Goal: Task Accomplishment & Management: Use online tool/utility

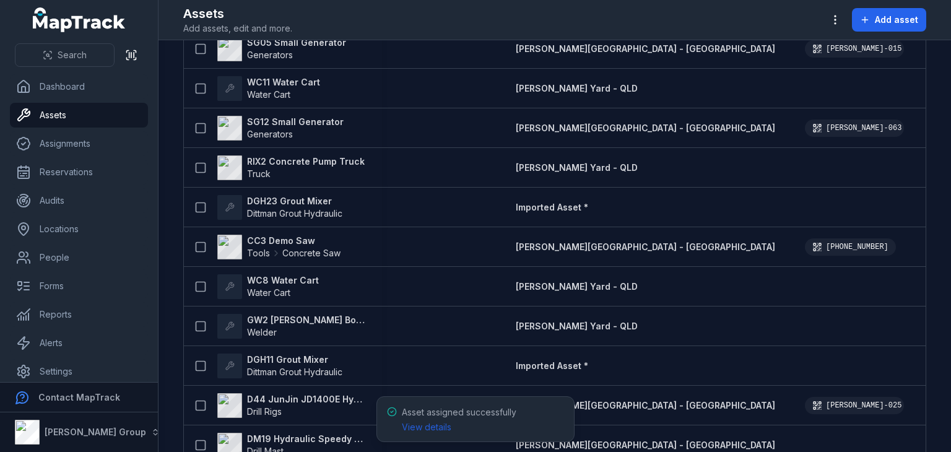
scroll to position [1920, 0]
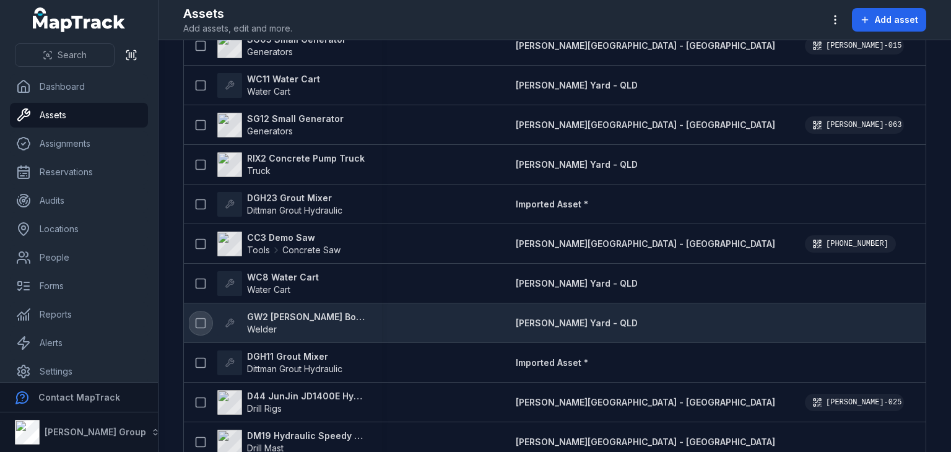
click at [204, 323] on icon at bounding box center [200, 323] width 12 height 12
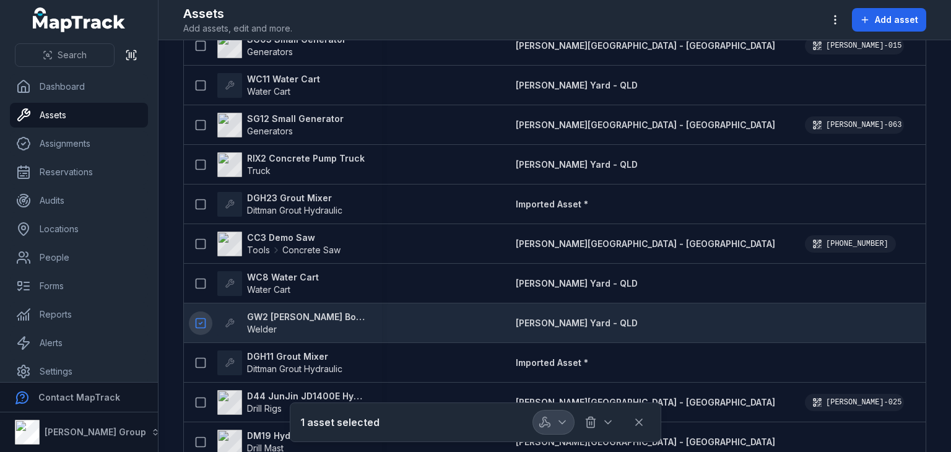
click at [542, 419] on icon "button" at bounding box center [545, 422] width 12 height 12
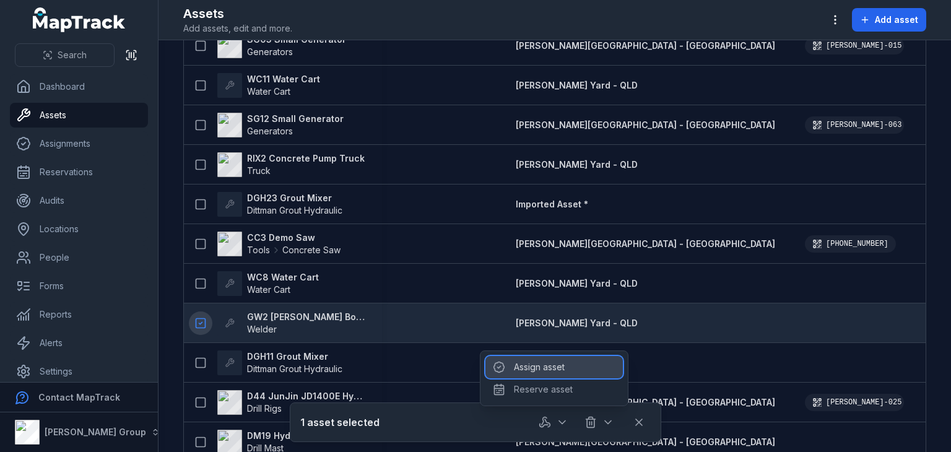
click at [549, 367] on div "Assign asset" at bounding box center [553, 367] width 137 height 22
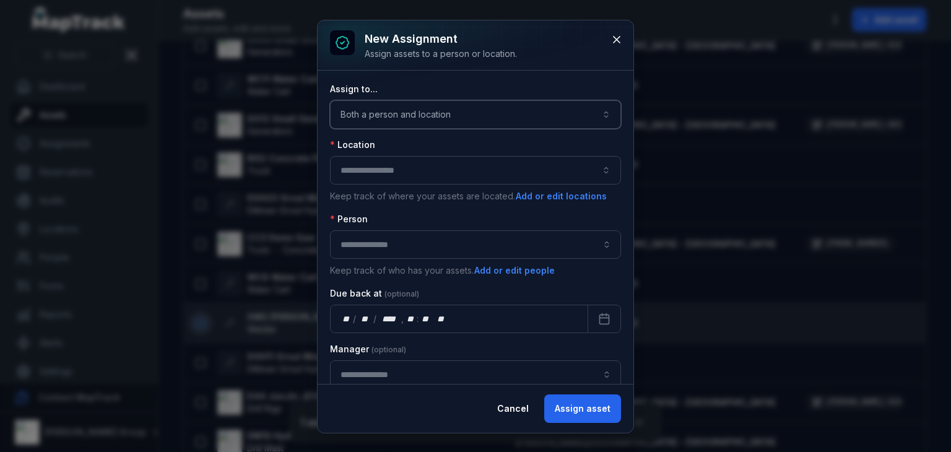
click at [433, 113] on button "Both a person and location ****" at bounding box center [475, 114] width 291 height 28
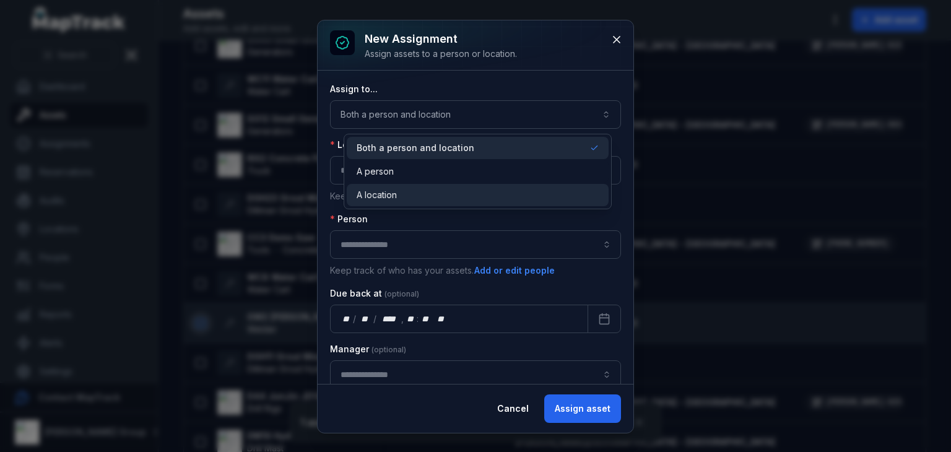
click at [389, 192] on span "A location" at bounding box center [377, 195] width 40 height 12
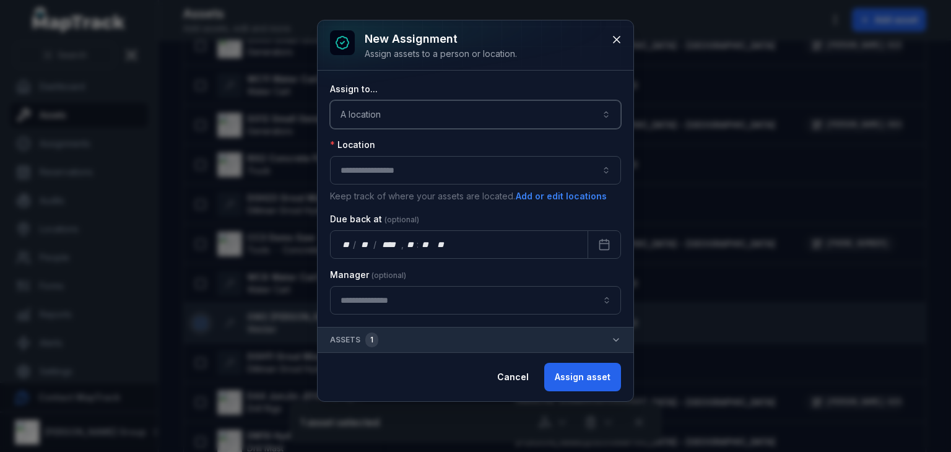
click at [379, 167] on button "button" at bounding box center [475, 170] width 291 height 28
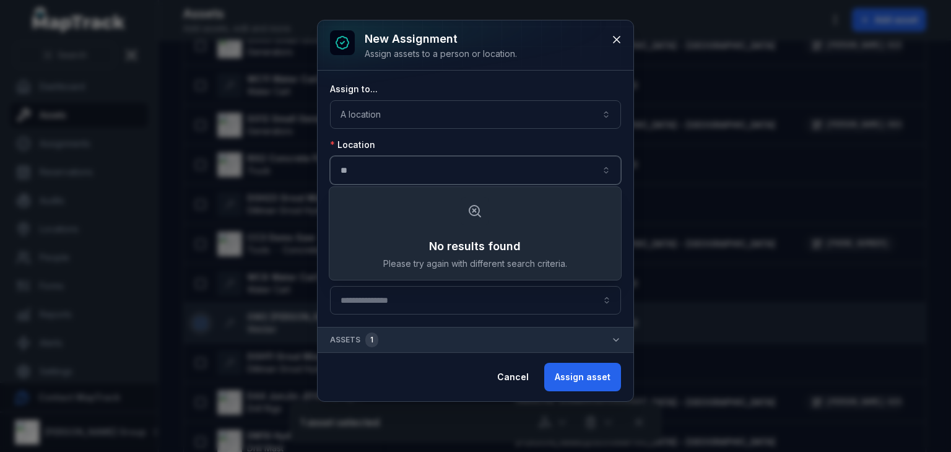
type input "*"
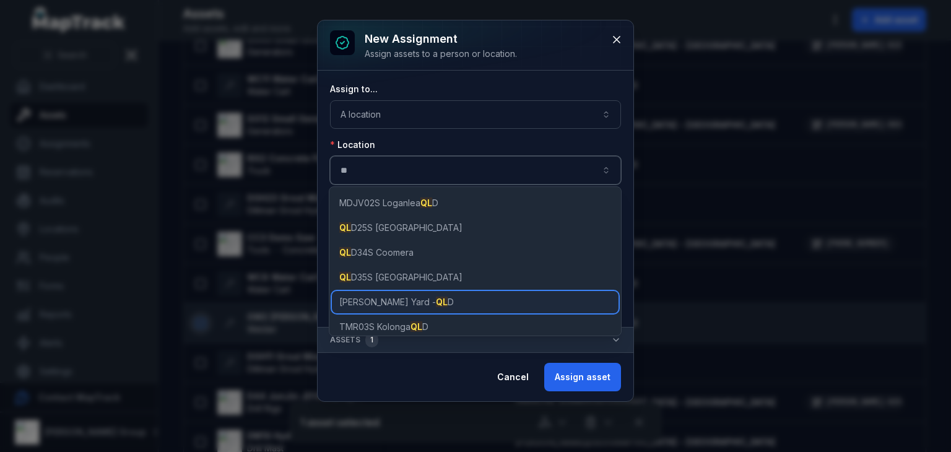
click at [375, 300] on span "[PERSON_NAME] Yard - QL D" at bounding box center [396, 302] width 115 height 12
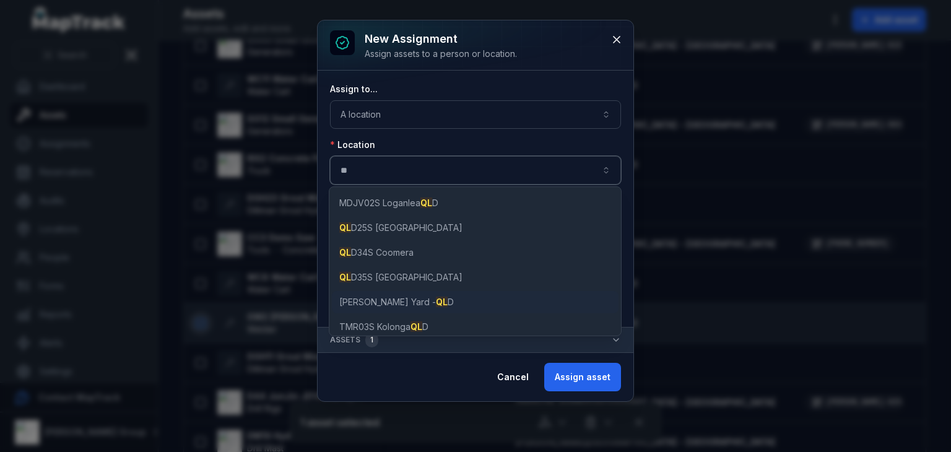
type input "**********"
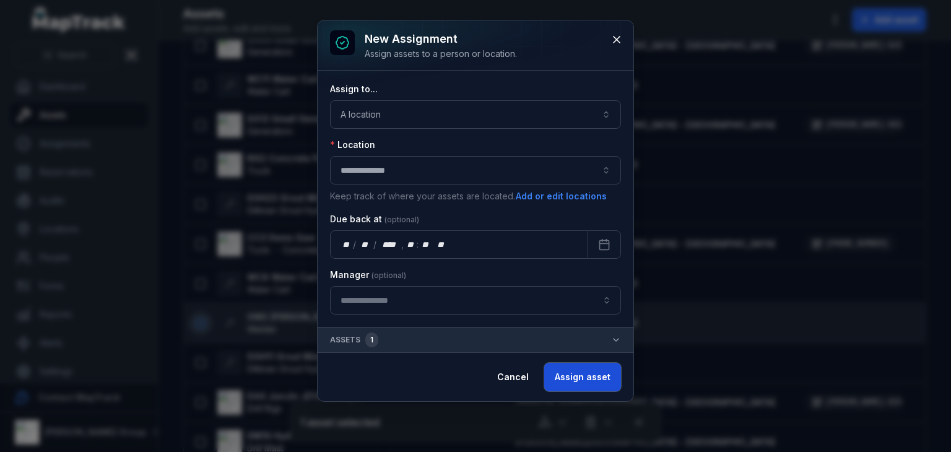
click at [589, 381] on button "Assign asset" at bounding box center [582, 377] width 77 height 28
